Goal: Task Accomplishment & Management: Complete application form

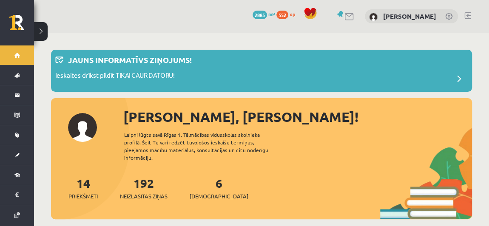
scroll to position [27, 0]
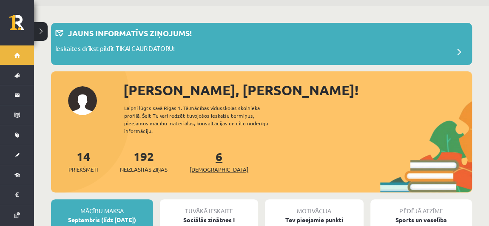
click at [205, 151] on link "6 Ieskaites" at bounding box center [219, 161] width 59 height 25
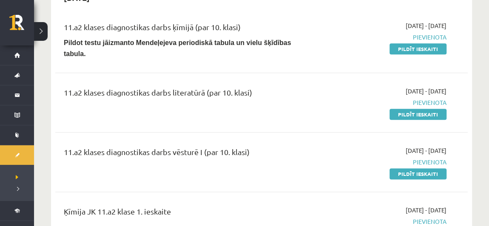
scroll to position [446, 0]
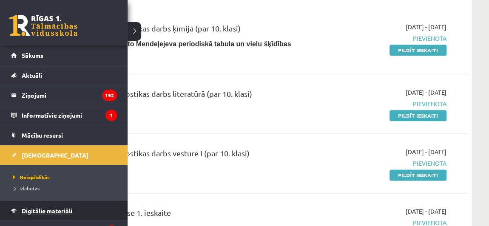
click at [28, 207] on span "Digitālie materiāli" at bounding box center [47, 211] width 51 height 8
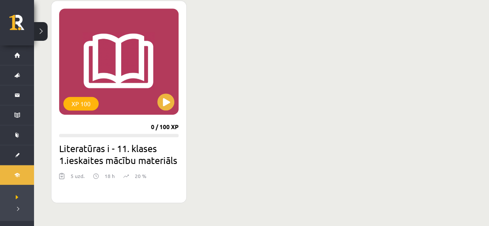
scroll to position [242, 0]
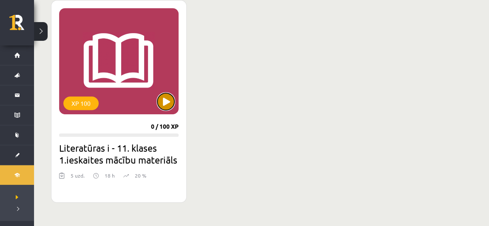
click at [173, 101] on button at bounding box center [165, 101] width 17 height 17
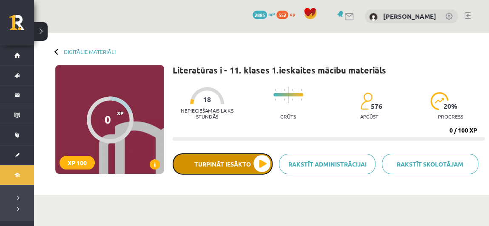
click at [238, 162] on button "Turpināt iesākto" at bounding box center [223, 163] width 100 height 21
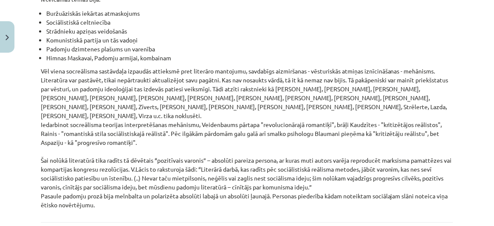
scroll to position [2052, 0]
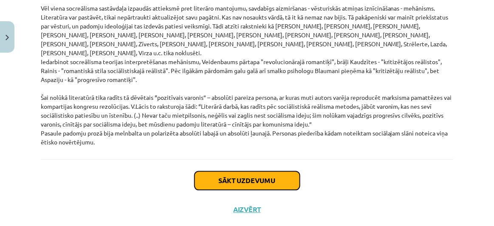
click at [258, 171] on button "Sākt uzdevumu" at bounding box center [247, 180] width 105 height 19
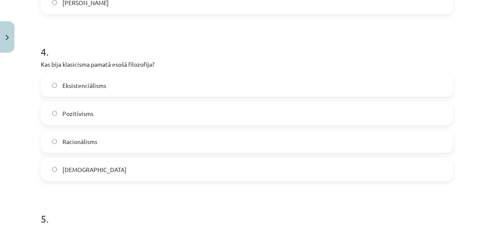
scroll to position [859, 0]
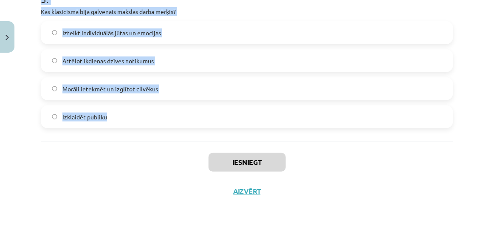
drag, startPoint x: 41, startPoint y: 74, endPoint x: 123, endPoint y: 119, distance: 93.8
copy form "Kura iezīme raksturo literatūru padomju sociālistiskajā reālismā? Humora un iro…"
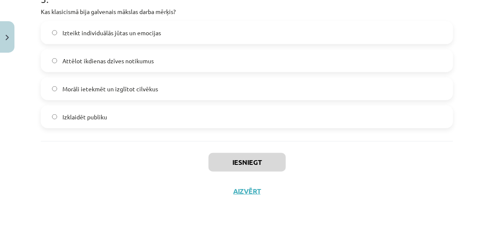
click at [100, 173] on div "Iesniegt Aizvērt" at bounding box center [247, 171] width 413 height 60
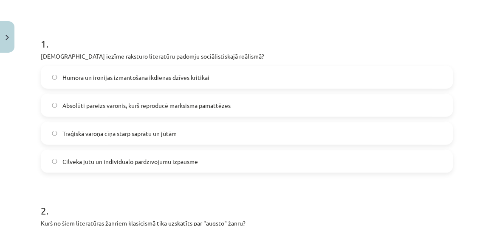
scroll to position [170, 0]
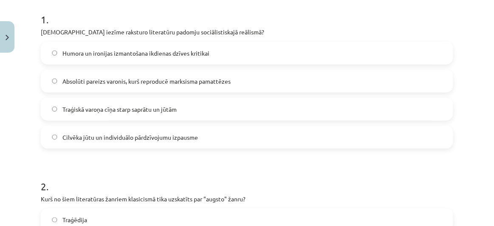
click at [179, 82] on span "Absolūti pareizs varonis, kurš reproducē marksisma pamattēzes" at bounding box center [146, 81] width 168 height 9
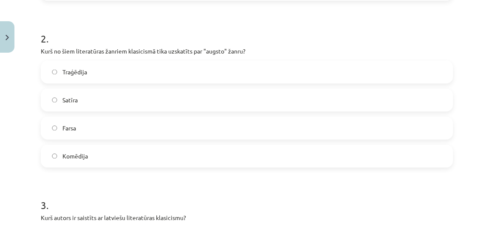
scroll to position [335, 0]
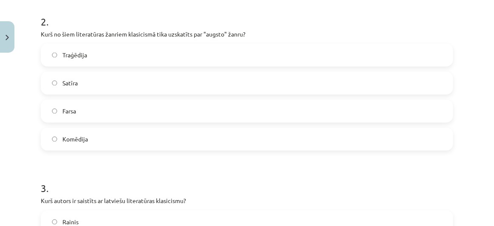
click at [121, 53] on label "Traģēdija" at bounding box center [247, 55] width 411 height 21
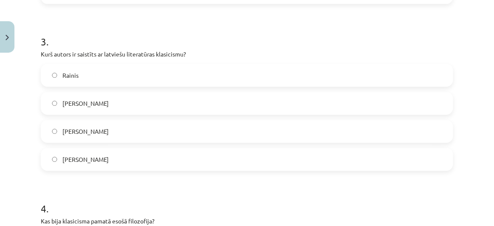
scroll to position [483, 0]
click at [110, 75] on label "Rainis" at bounding box center [247, 74] width 411 height 21
click at [137, 150] on label "Kristofers Fīrekers" at bounding box center [247, 158] width 411 height 21
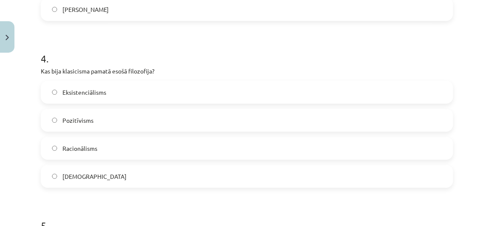
scroll to position [644, 0]
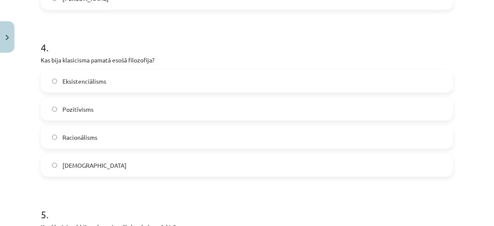
click at [108, 113] on label "Pozitīvisms" at bounding box center [247, 109] width 411 height 21
click at [126, 142] on label "Racionālisms" at bounding box center [247, 137] width 411 height 21
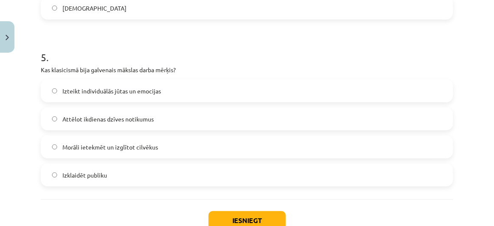
scroll to position [802, 0]
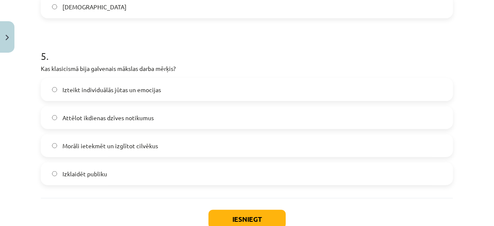
click at [159, 145] on label "Morāli ietekmēt un izglītot cilvēkus" at bounding box center [247, 145] width 411 height 21
click at [251, 219] on button "Iesniegt" at bounding box center [247, 219] width 77 height 19
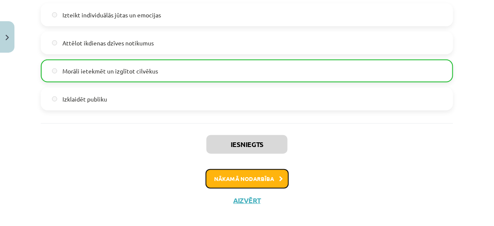
click at [263, 179] on button "Nākamā nodarbība" at bounding box center [247, 179] width 83 height 20
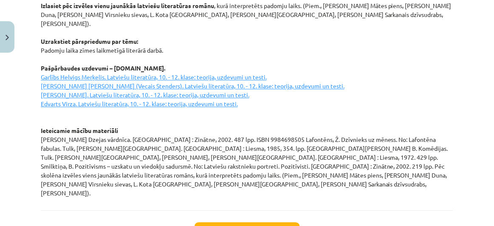
scroll to position [1255, 0]
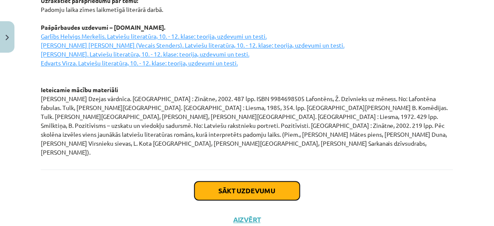
click at [230, 182] on button "Sākt uzdevumu" at bounding box center [247, 191] width 105 height 19
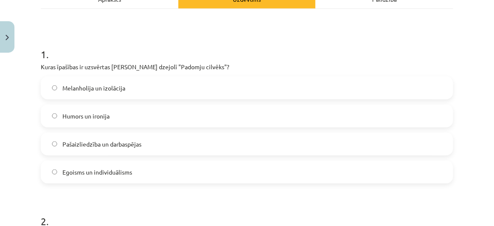
scroll to position [139, 0]
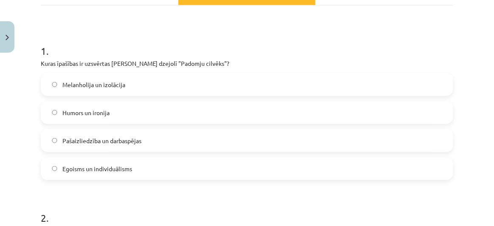
click at [197, 82] on label "Melanholija un izolācija" at bounding box center [247, 84] width 411 height 21
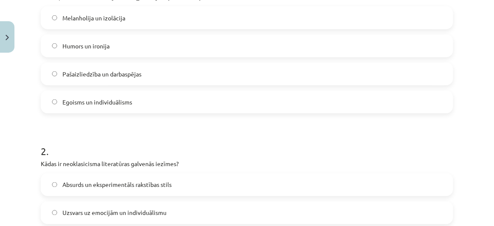
scroll to position [211, 0]
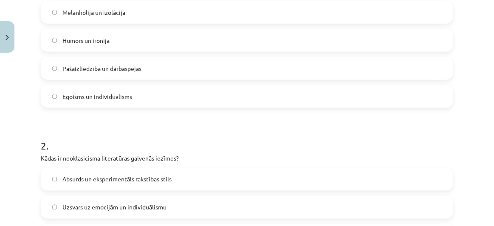
click at [161, 100] on label "Egoisms un individuālisms" at bounding box center [247, 96] width 411 height 21
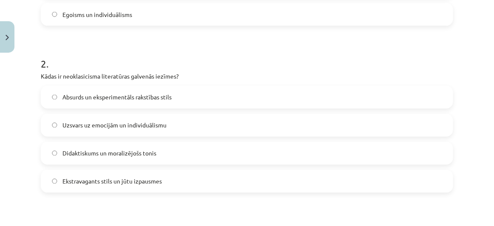
scroll to position [294, 0]
click at [151, 124] on span "Uzsvars uz emocijām un individuālismu" at bounding box center [114, 125] width 104 height 9
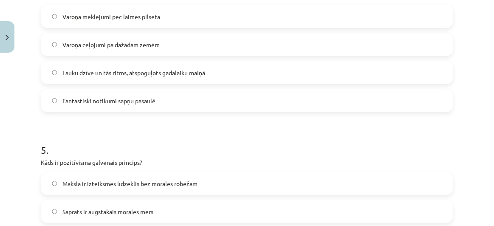
scroll to position [859, 0]
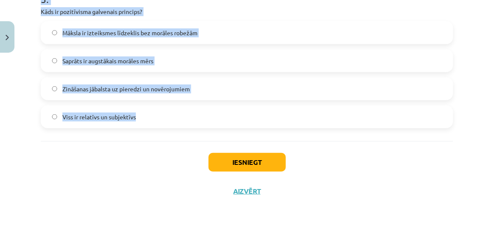
drag, startPoint x: 40, startPoint y: 58, endPoint x: 148, endPoint y: 107, distance: 118.4
copy form "Kuras īpašības ir uzsvērtas Jāņa Sudrabkalna dzejolī "Padomju cilvēks"? Melanho…"
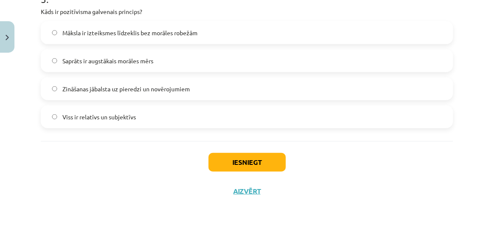
click at [106, 147] on div "Iesniegt Aizvērt" at bounding box center [247, 171] width 413 height 60
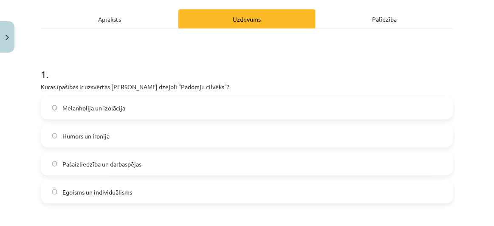
scroll to position [153, 0]
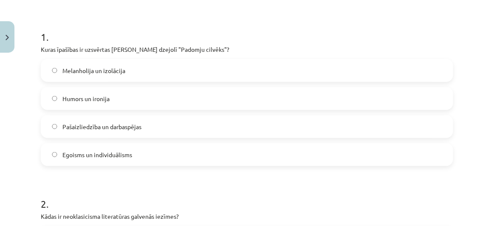
click at [112, 128] on span "Pašaizliedzība un darbaspējas" at bounding box center [101, 126] width 79 height 9
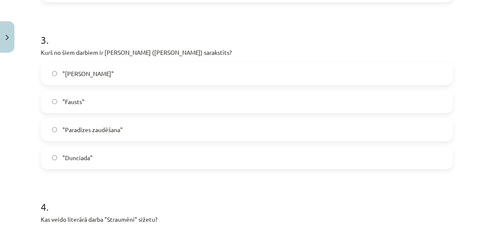
scroll to position [485, 0]
click at [115, 155] on label ""Dunciada"" at bounding box center [247, 156] width 411 height 21
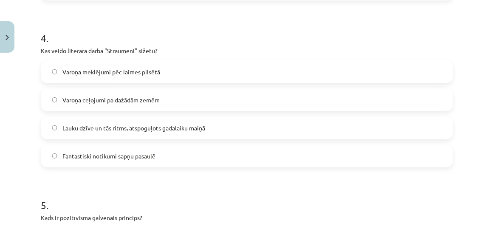
scroll to position [653, 0]
click at [145, 127] on span "Lauku dzīve un tās ritms, atspoguļots gadalaiku maiņā" at bounding box center [133, 127] width 143 height 9
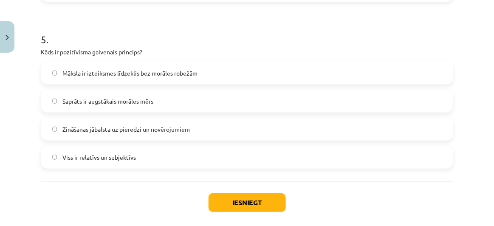
scroll to position [819, 0]
click at [134, 129] on span "Zināšanas jābalsta uz pieredzi un novērojumiem" at bounding box center [126, 129] width 128 height 9
click at [239, 201] on button "Iesniegt" at bounding box center [247, 202] width 77 height 19
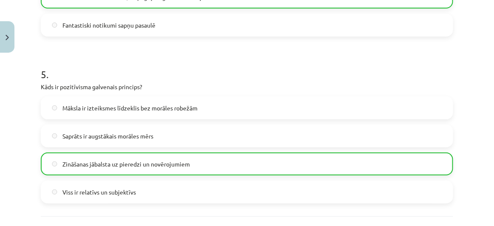
scroll to position [886, 0]
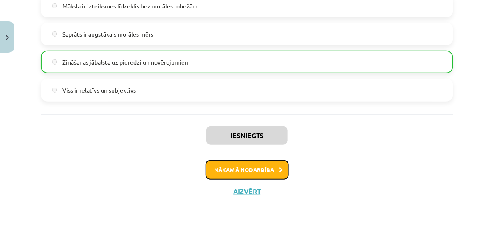
click at [253, 171] on button "Nākamā nodarbība" at bounding box center [247, 170] width 83 height 20
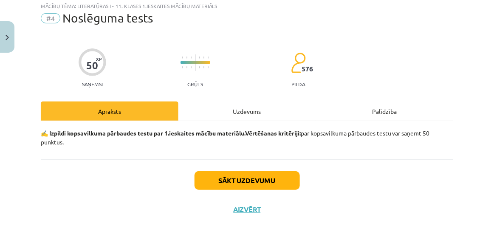
scroll to position [21, 0]
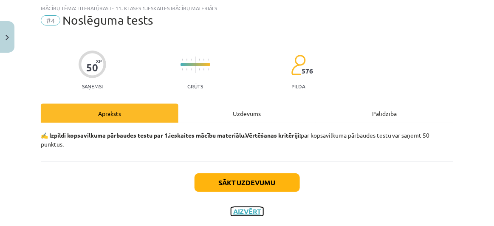
click at [242, 212] on button "Aizvērt" at bounding box center [247, 211] width 32 height 9
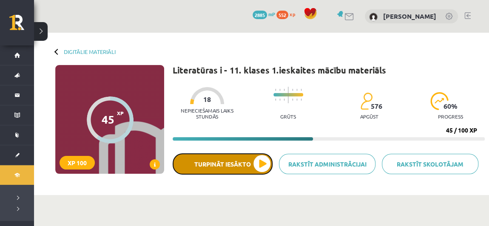
click at [224, 168] on button "Turpināt iesākto" at bounding box center [223, 163] width 100 height 21
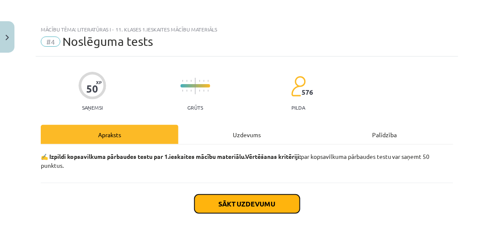
click at [231, 201] on button "Sākt uzdevumu" at bounding box center [247, 204] width 105 height 19
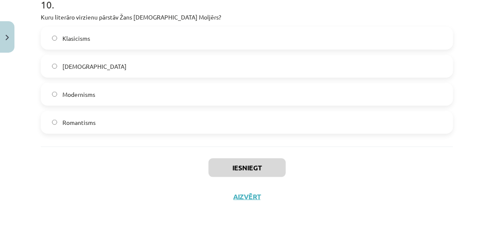
scroll to position [1695, 0]
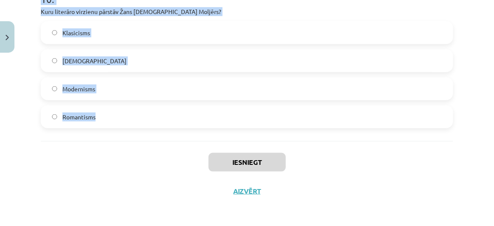
drag, startPoint x: 37, startPoint y: 89, endPoint x: 121, endPoint y: 125, distance: 91.4
copy form "Kurš darbs ir raksturīgs klasicisma literatūrai? "Tartifs jeb Liekulis" - Žans …"
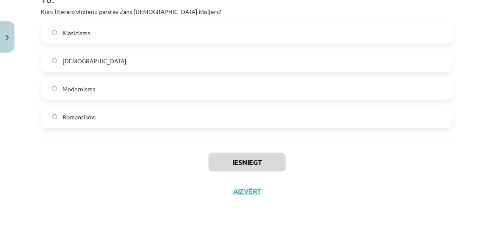
click at [91, 182] on div "Iesniegt Aizvērt" at bounding box center [247, 171] width 413 height 60
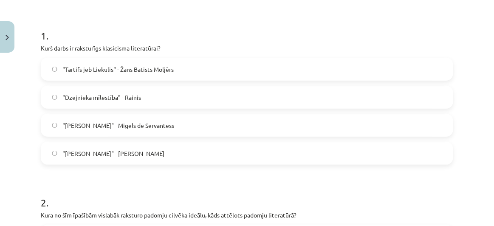
scroll to position [154, 0]
click at [151, 66] on span ""Tartifs jeb Liekulis" - Žans Batists Moljērs" at bounding box center [117, 69] width 111 height 9
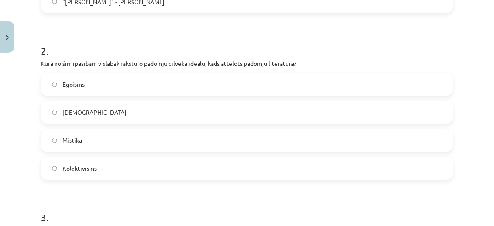
scroll to position [316, 0]
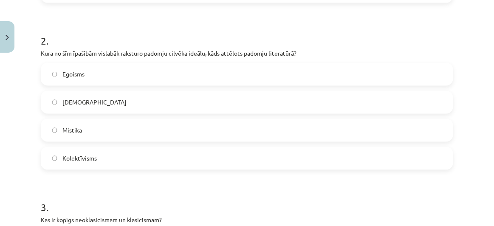
click at [117, 72] on label "Egoisms" at bounding box center [247, 74] width 411 height 21
click at [114, 162] on label "Kolektīvisms" at bounding box center [247, 158] width 411 height 21
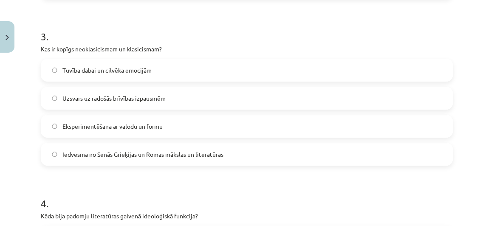
scroll to position [489, 0]
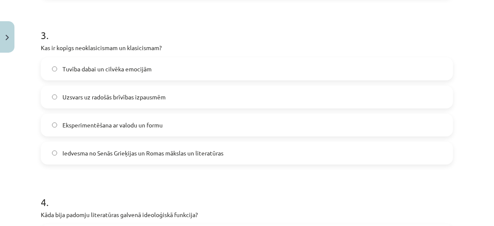
click at [162, 96] on span "Uzsvars uz radošās brīvības izpausmēm" at bounding box center [113, 97] width 103 height 9
click at [95, 150] on span "Iedvesma no Senās Grieķijas un Romas mākslas un literatūras" at bounding box center [142, 153] width 161 height 9
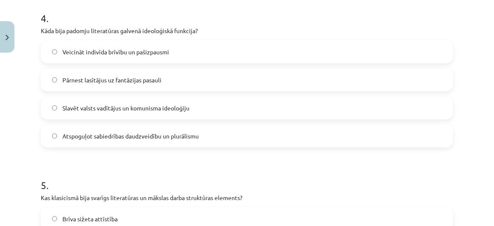
scroll to position [673, 0]
click at [149, 107] on span "Slavēt valsts vadītājus un komunisma ideoloģiju" at bounding box center [125, 107] width 127 height 9
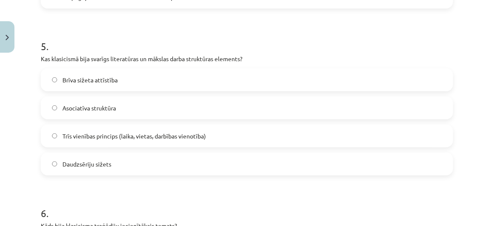
scroll to position [813, 0]
click at [101, 136] on span "Trīs vienības princips (laika, vietas, darbības vienotība)" at bounding box center [134, 135] width 144 height 9
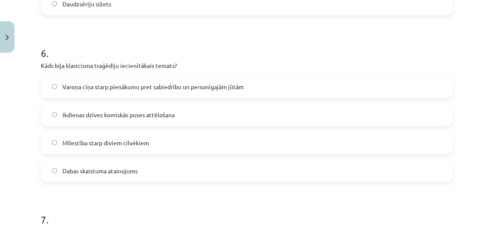
scroll to position [981, 0]
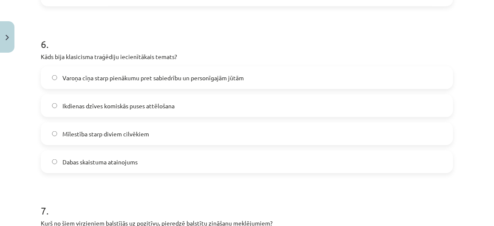
click at [156, 77] on span "Varoņa cīņa starp pienākumu pret sabiedrību un personīgajām jūtām" at bounding box center [153, 78] width 182 height 9
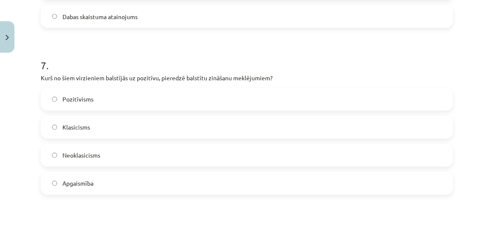
scroll to position [1127, 0]
click at [175, 91] on label "Pozitīvisms" at bounding box center [247, 98] width 411 height 21
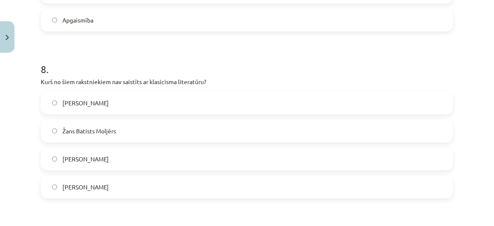
scroll to position [1289, 0]
click at [99, 157] on label "Vilis Lācis" at bounding box center [247, 159] width 411 height 21
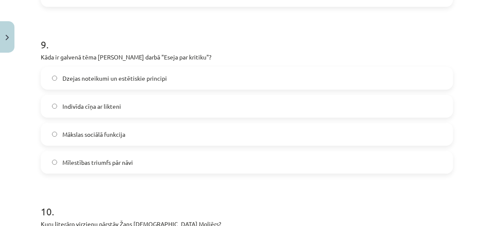
scroll to position [1483, 0]
click at [131, 136] on label "Mākslas sociālā funkcija" at bounding box center [247, 133] width 411 height 21
click at [130, 68] on label "Dzejas noteikumi un estētiskie principi" at bounding box center [247, 77] width 411 height 21
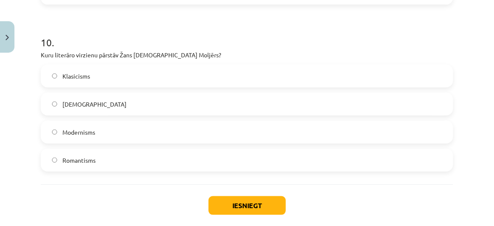
scroll to position [1654, 0]
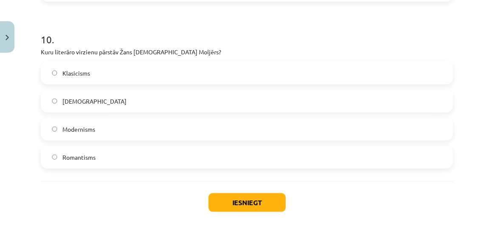
click at [124, 70] on label "Klasicisms" at bounding box center [247, 72] width 411 height 21
click at [236, 204] on button "Iesniegt" at bounding box center [247, 202] width 77 height 19
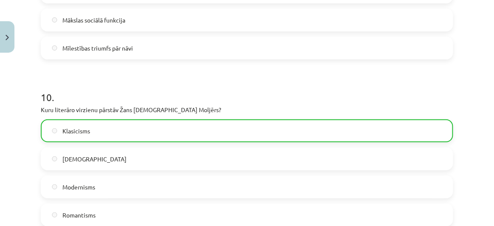
scroll to position [1721, 0]
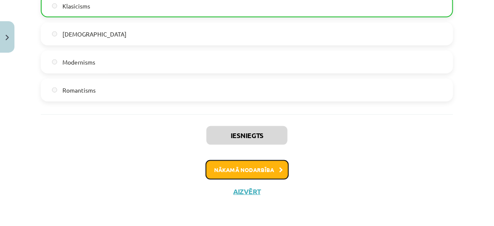
click at [243, 170] on button "Nākamā nodarbība" at bounding box center [247, 170] width 83 height 20
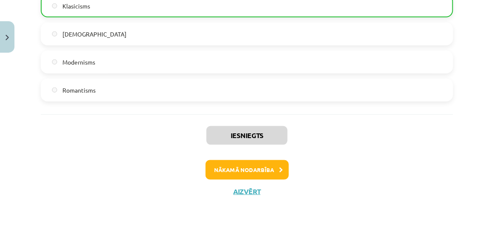
scroll to position [21, 0]
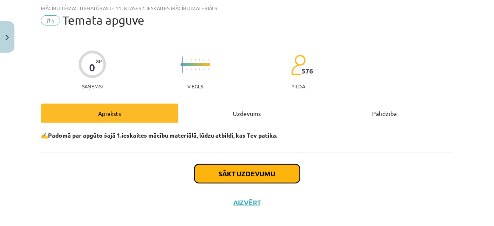
click at [243, 170] on button "Sākt uzdevumu" at bounding box center [247, 174] width 105 height 19
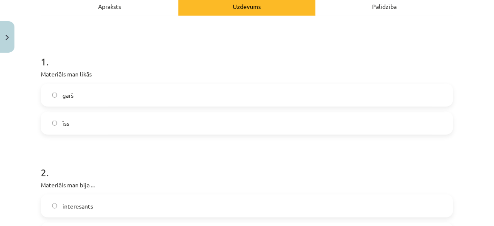
scroll to position [129, 0]
click at [105, 122] on label "īss" at bounding box center [247, 122] width 411 height 21
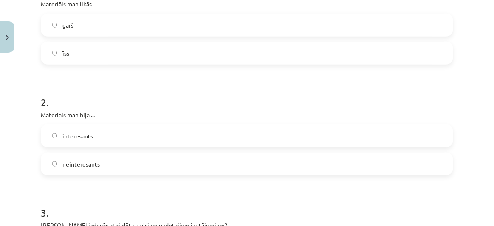
scroll to position [211, 0]
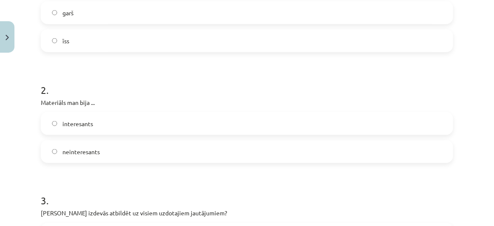
click at [105, 122] on label "interesants" at bounding box center [247, 123] width 411 height 21
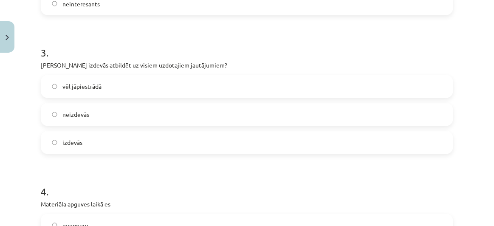
scroll to position [360, 0]
click at [99, 143] on label "izdevās" at bounding box center [247, 141] width 411 height 21
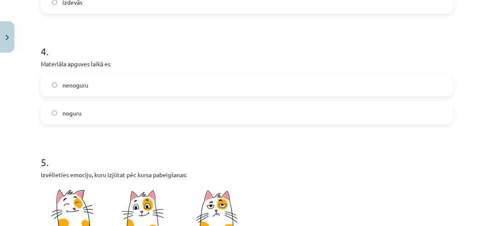
scroll to position [503, 0]
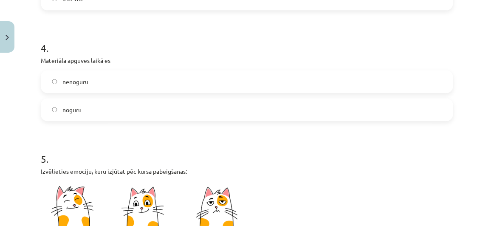
click at [122, 78] on label "nenoguru" at bounding box center [247, 81] width 411 height 21
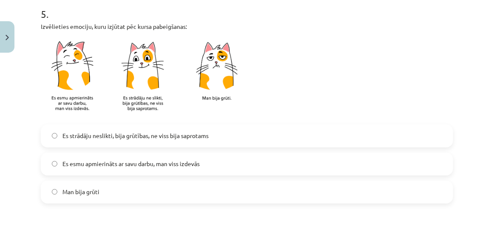
scroll to position [687, 0]
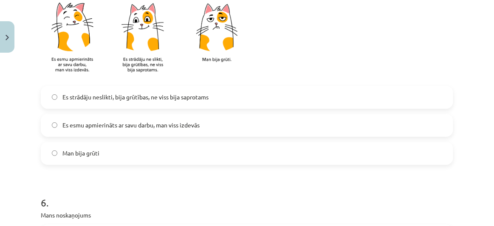
click at [138, 126] on span "Es esmu apmierināts ar savu darbu, man viss izdevās" at bounding box center [130, 125] width 137 height 9
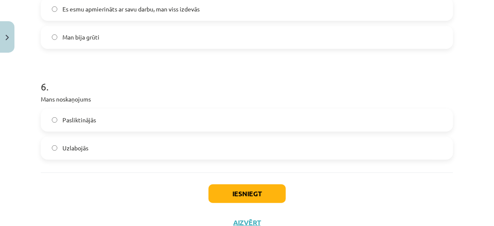
scroll to position [803, 0]
click at [118, 150] on label "Uzlabojās" at bounding box center [247, 147] width 411 height 21
click at [244, 188] on button "Iesniegt" at bounding box center [247, 193] width 77 height 19
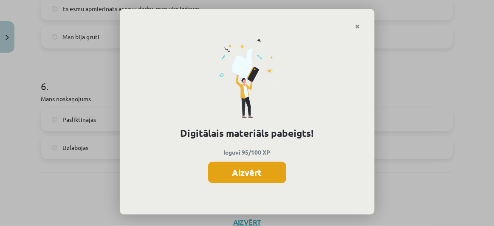
click at [276, 167] on button "Aizvērt" at bounding box center [247, 172] width 78 height 21
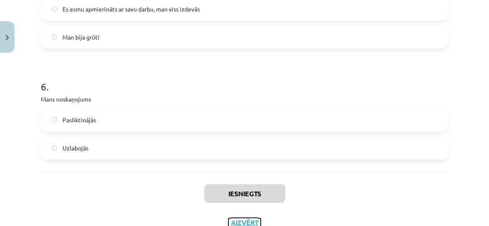
click at [238, 220] on button "Aizvērt" at bounding box center [244, 222] width 32 height 9
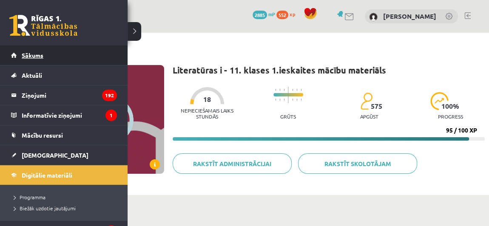
click at [13, 54] on link "Sākums" at bounding box center [64, 55] width 106 height 20
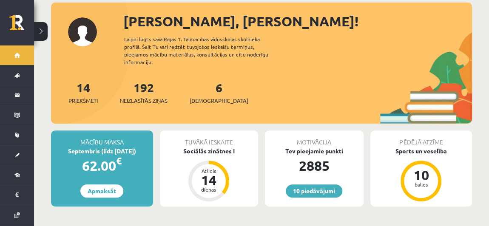
scroll to position [123, 0]
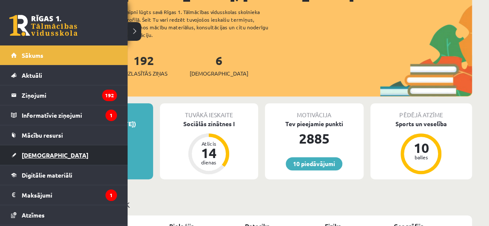
click at [38, 154] on span "[DEMOGRAPHIC_DATA]" at bounding box center [55, 155] width 67 height 8
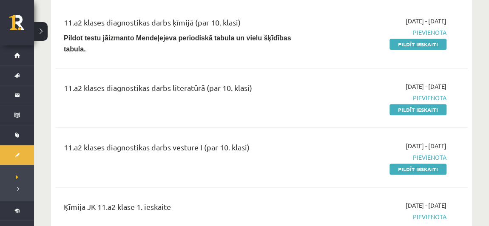
scroll to position [453, 0]
click at [405, 163] on link "Pildīt ieskaiti" at bounding box center [417, 168] width 57 height 11
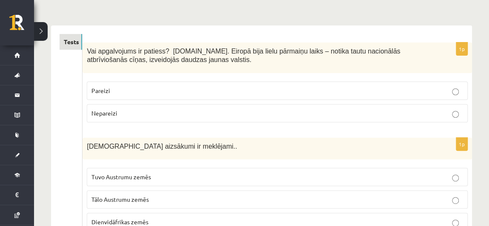
scroll to position [120, 0]
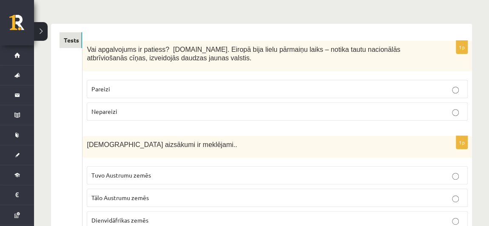
click at [221, 83] on label "Pareizi" at bounding box center [277, 89] width 381 height 18
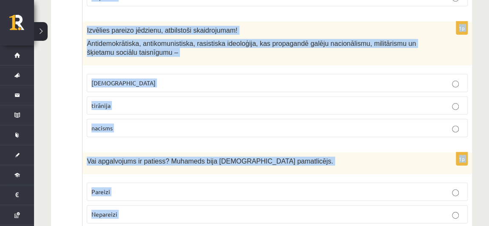
scroll to position [2978, 0]
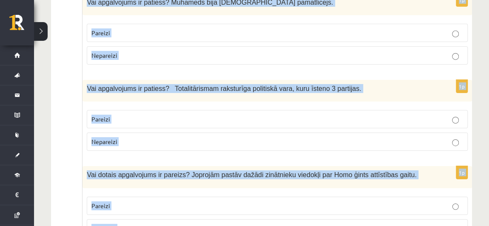
drag, startPoint x: 86, startPoint y: 48, endPoint x: 182, endPoint y: 193, distance: 173.0
copy form "Lor ipsumdolors am consect? 10.ad. Elitse doei tempo incididu utlab – etdolo ma…"
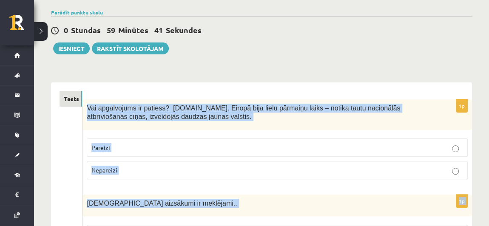
scroll to position [61, 0]
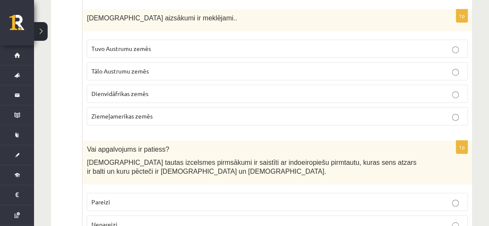
scroll to position [247, 0]
click at [162, 51] on p "Tuvo Austrumu zemēs" at bounding box center [277, 48] width 372 height 9
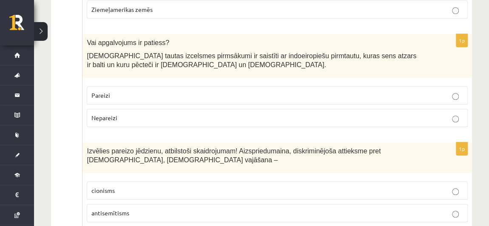
scroll to position [354, 0]
click at [168, 88] on label "Pareizi" at bounding box center [277, 95] width 381 height 18
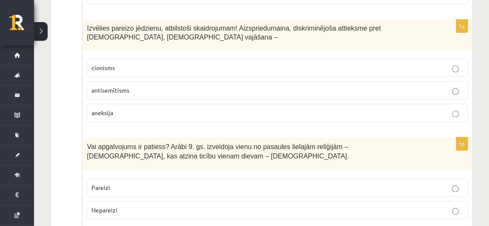
scroll to position [478, 0]
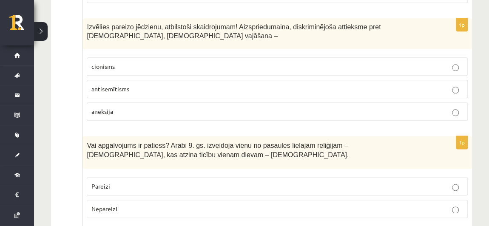
click at [139, 85] on p "antisemītisms" at bounding box center [277, 89] width 372 height 9
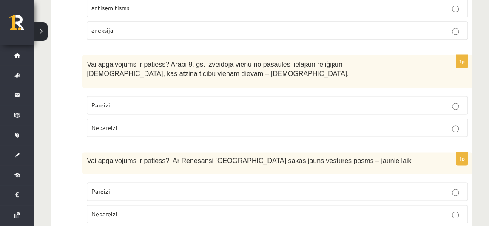
scroll to position [559, 0]
click at [148, 96] on label "Pareizi" at bounding box center [277, 105] width 381 height 18
click at [142, 125] on p "Nepareizi" at bounding box center [277, 127] width 372 height 9
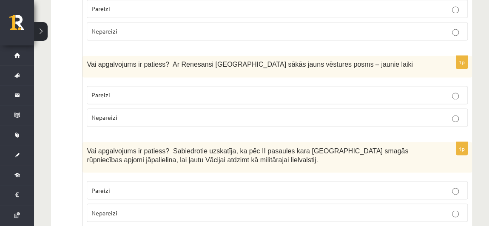
scroll to position [660, 0]
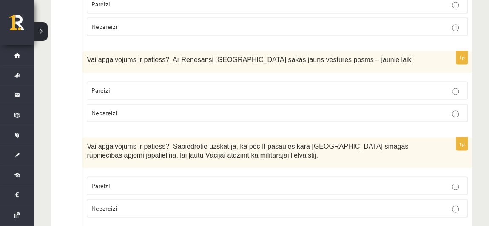
click at [133, 86] on p "Pareizi" at bounding box center [277, 90] width 372 height 9
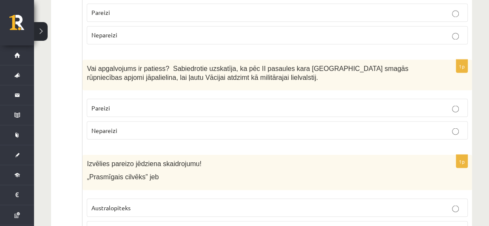
scroll to position [742, 0]
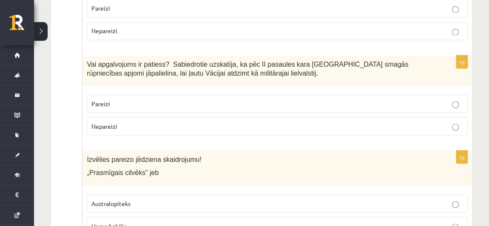
click at [227, 122] on p "Nepareizi" at bounding box center [277, 126] width 372 height 9
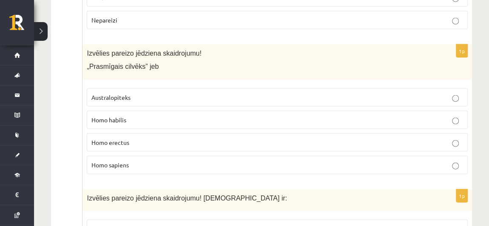
scroll to position [849, 0]
click at [135, 116] on p "Homo habilis" at bounding box center [277, 119] width 372 height 9
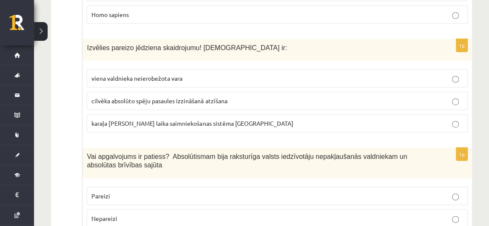
scroll to position [999, 0]
click at [194, 99] on label "cilvēka absolūto spēju pasaules izzināšanā atzīšana" at bounding box center [277, 100] width 381 height 18
click at [168, 74] on span "viena valdnieka neierobežota vara" at bounding box center [136, 78] width 91 height 8
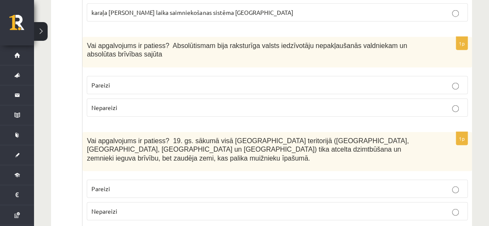
scroll to position [1112, 0]
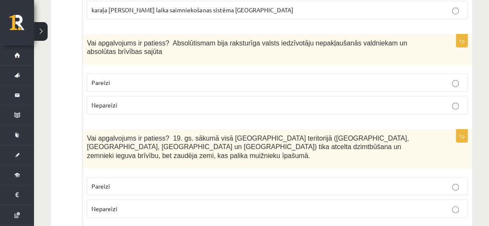
click at [169, 101] on p "Nepareizi" at bounding box center [277, 105] width 372 height 9
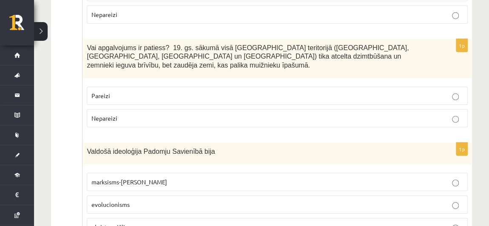
scroll to position [1209, 0]
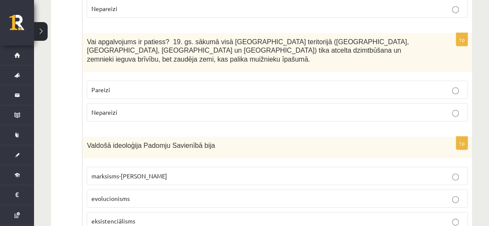
click at [154, 85] on p "Pareizi" at bounding box center [277, 89] width 372 height 9
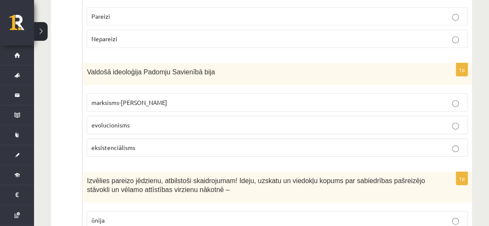
scroll to position [1297, 0]
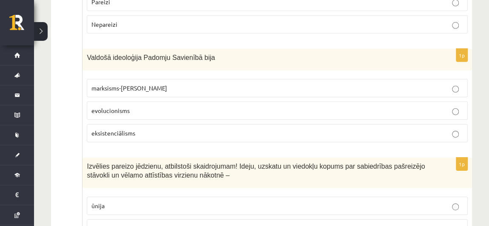
click at [151, 84] on p "marksisms-ļeņinisms" at bounding box center [277, 88] width 372 height 9
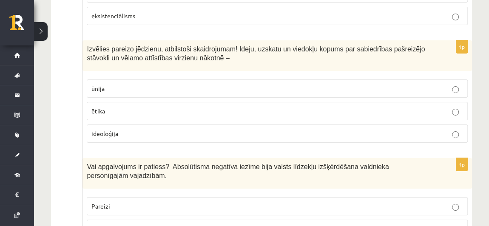
scroll to position [1414, 0]
click at [133, 129] on p "ideoloģija" at bounding box center [277, 133] width 372 height 9
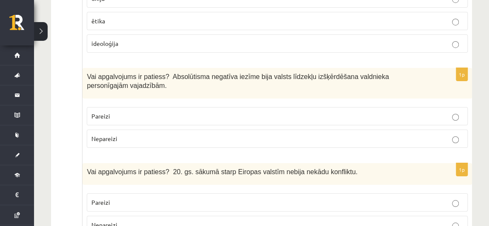
scroll to position [1513, 0]
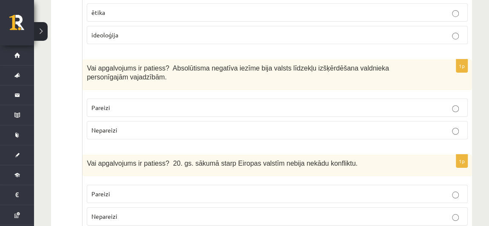
click at [172, 103] on p "Pareizi" at bounding box center [277, 107] width 372 height 9
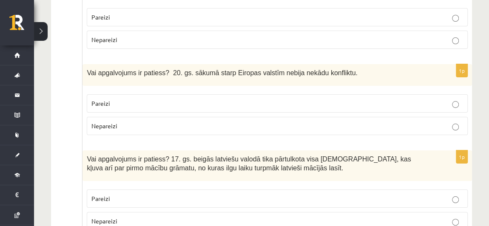
scroll to position [1604, 0]
click at [163, 121] on p "Nepareizi" at bounding box center [277, 125] width 372 height 9
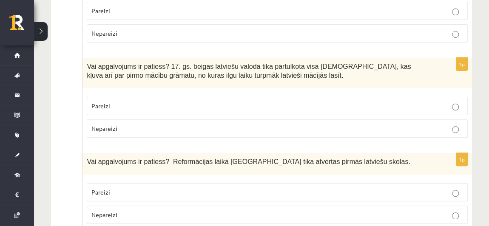
scroll to position [1712, 0]
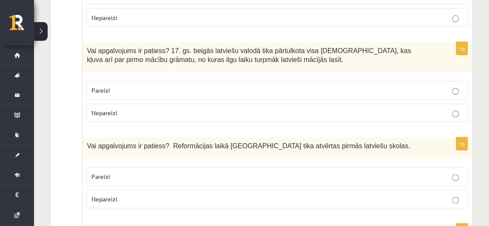
click at [162, 108] on p "Nepareizi" at bounding box center [277, 112] width 372 height 9
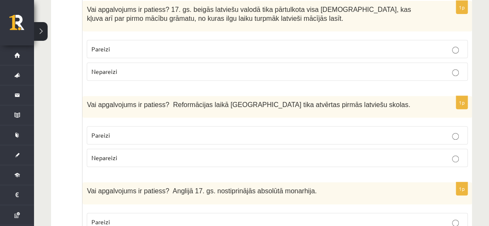
scroll to position [1754, 0]
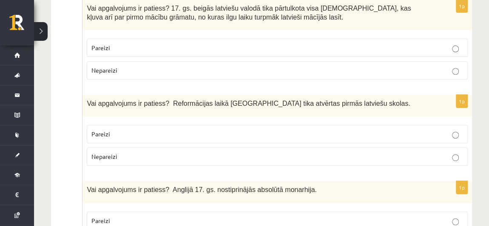
click at [163, 130] on p "Pareizi" at bounding box center [277, 134] width 372 height 9
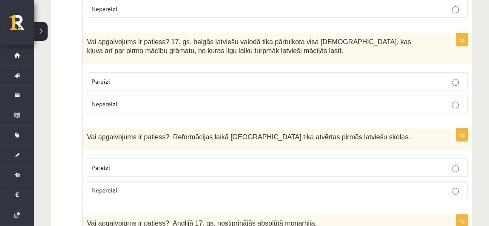
click at [138, 77] on p "Pareizi" at bounding box center [277, 81] width 372 height 9
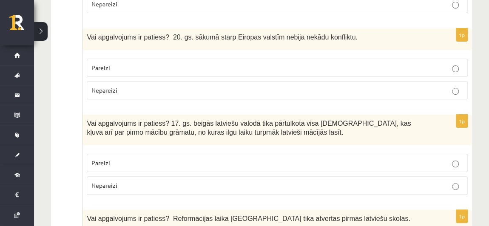
scroll to position [1638, 0]
click at [151, 86] on p "Nepareizi" at bounding box center [277, 90] width 372 height 9
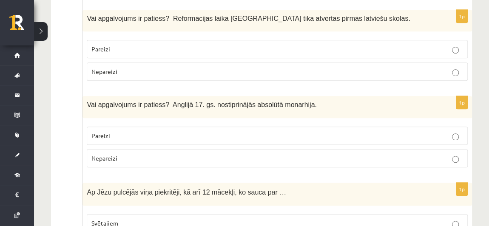
scroll to position [1841, 0]
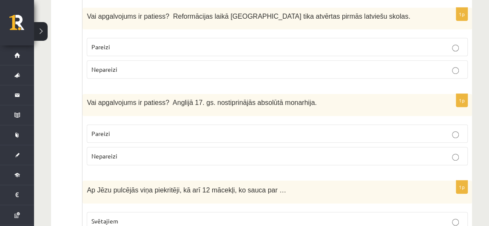
click at [149, 129] on p "Pareizi" at bounding box center [277, 133] width 372 height 9
click at [162, 152] on p "Nepareizi" at bounding box center [277, 156] width 372 height 9
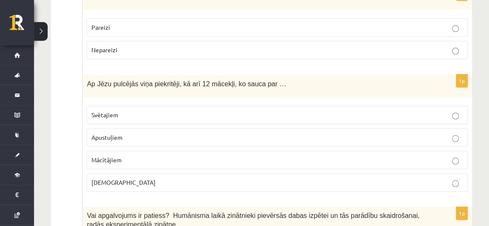
scroll to position [1948, 0]
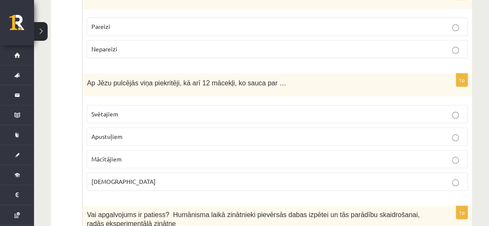
click at [129, 110] on p "Svētajiem" at bounding box center [277, 114] width 372 height 9
click at [139, 132] on p "Apustuļiem" at bounding box center [277, 136] width 372 height 9
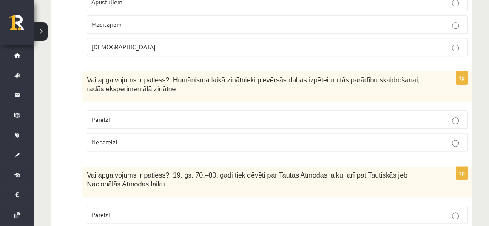
scroll to position [2084, 0]
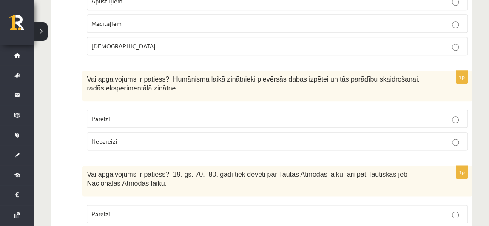
click at [146, 114] on p "Pareizi" at bounding box center [277, 118] width 372 height 9
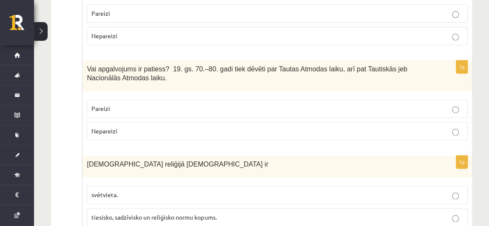
scroll to position [2190, 0]
click at [161, 104] on p "Pareizi" at bounding box center [277, 108] width 372 height 9
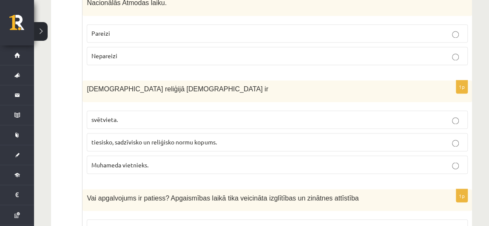
scroll to position [2265, 0]
click at [157, 114] on p "svētvieta." at bounding box center [277, 118] width 372 height 9
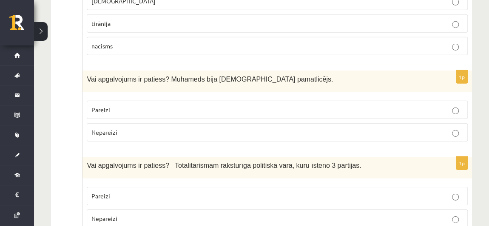
scroll to position [2978, 0]
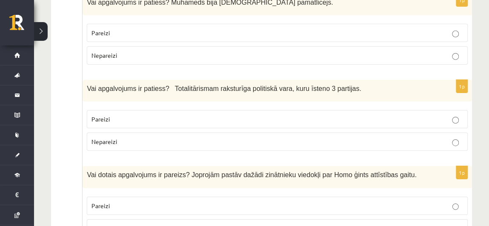
click at [126, 197] on label "Pareizi" at bounding box center [277, 206] width 381 height 18
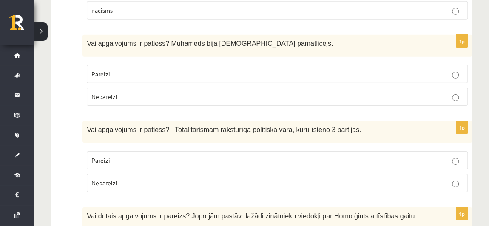
scroll to position [2936, 0]
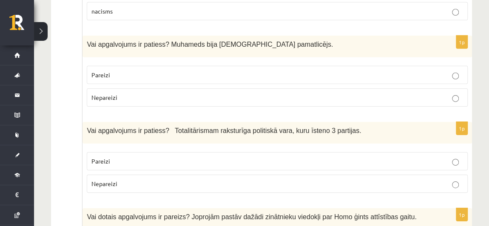
click at [127, 179] on p "Nepareizi" at bounding box center [277, 183] width 372 height 9
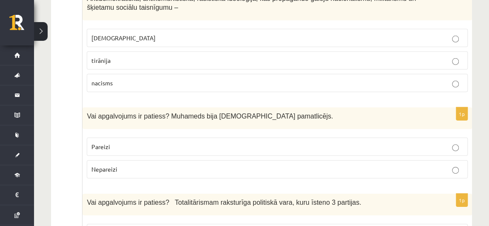
scroll to position [2862, 0]
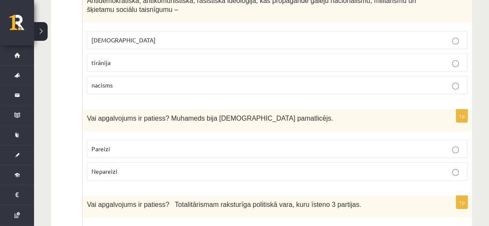
click at [153, 145] on p "Pareizi" at bounding box center [277, 149] width 372 height 9
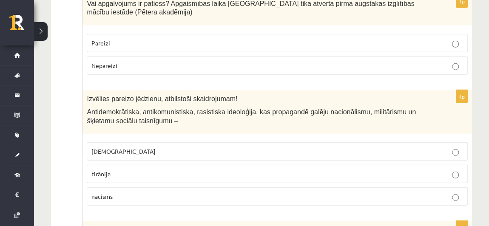
scroll to position [2750, 0]
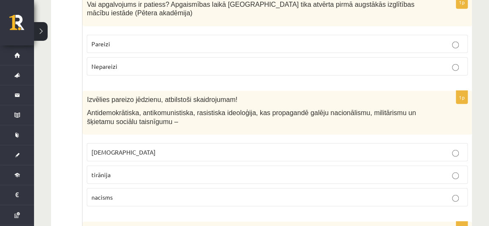
click at [133, 143] on label "fašisms" at bounding box center [277, 152] width 381 height 18
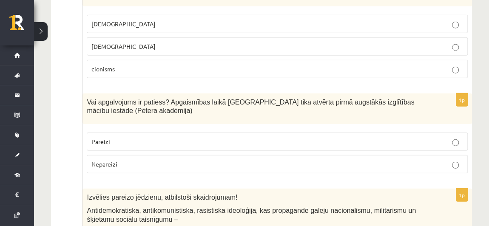
scroll to position [2649, 0]
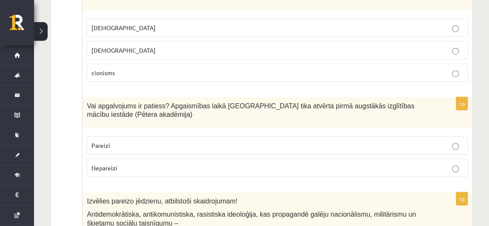
click at [114, 141] on p "Pareizi" at bounding box center [277, 145] width 372 height 9
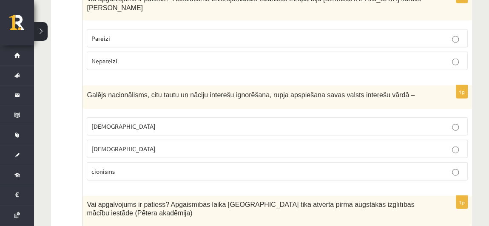
scroll to position [2549, 0]
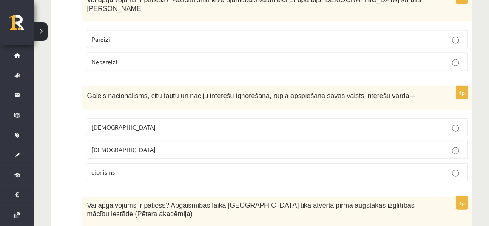
click at [133, 123] on p "šovinisms" at bounding box center [277, 127] width 372 height 9
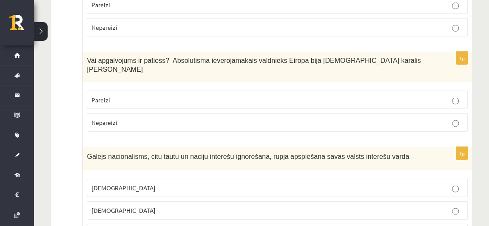
scroll to position [2483, 0]
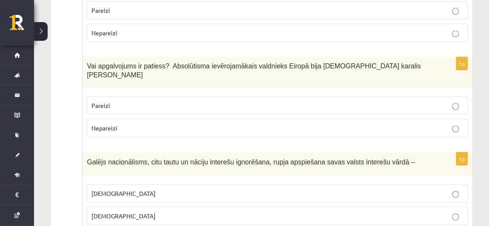
click at [113, 101] on p "Pareizi" at bounding box center [277, 105] width 372 height 9
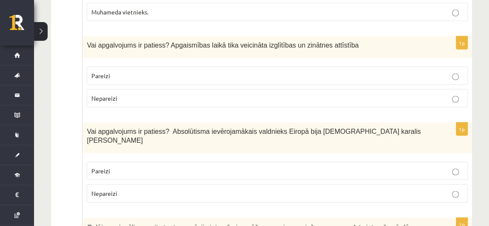
scroll to position [2413, 0]
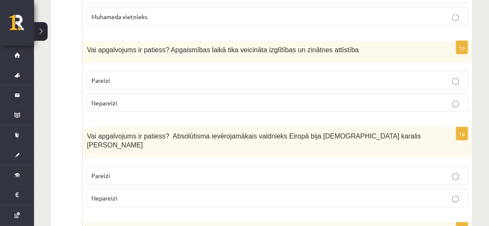
drag, startPoint x: 116, startPoint y: 51, endPoint x: 111, endPoint y: 50, distance: 5.3
click at [111, 76] on p "Pareizi" at bounding box center [277, 80] width 372 height 9
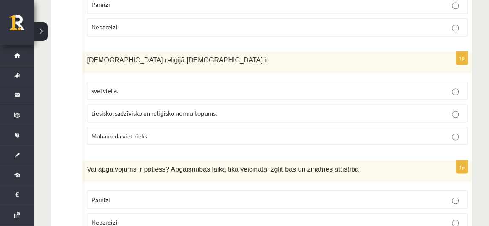
scroll to position [2293, 0]
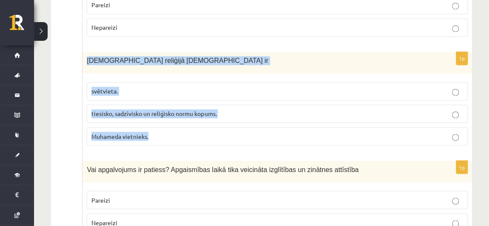
drag, startPoint x: 84, startPoint y: 30, endPoint x: 182, endPoint y: 107, distance: 124.5
click at [182, 107] on div "1p Islāma reliģijā Šariata ir svētvieta. tiesisko, sadzīvisko un reliģisko norm…" at bounding box center [276, 102] width 389 height 100
copy div "Islāma reliģijā Šariata ir svētvieta. tiesisko, sadzīvisko un reliģisko normu k…"
click at [232, 105] on label "tiesisko, sadzīvisko un reliģisko normu kopums." at bounding box center [277, 114] width 381 height 18
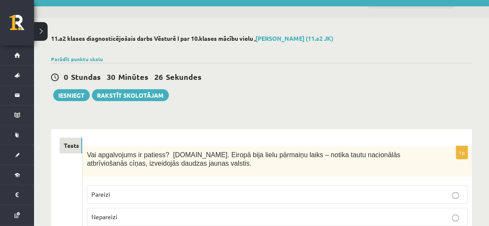
scroll to position [45, 0]
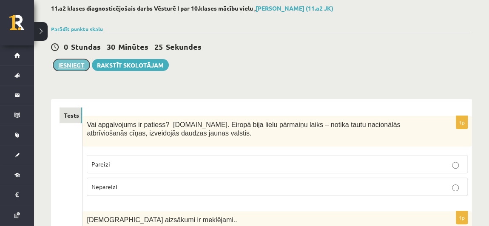
click at [71, 70] on button "Iesniegt" at bounding box center [71, 65] width 37 height 12
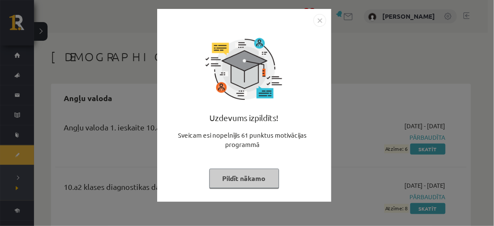
click at [249, 176] on button "Pildīt nākamo" at bounding box center [245, 179] width 70 height 20
